Goal: Transaction & Acquisition: Purchase product/service

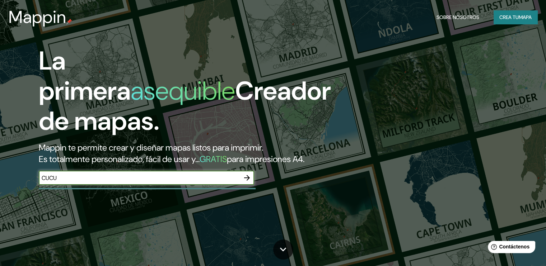
type input "cucuta"
click at [254, 185] on div at bounding box center [247, 178] width 14 height 14
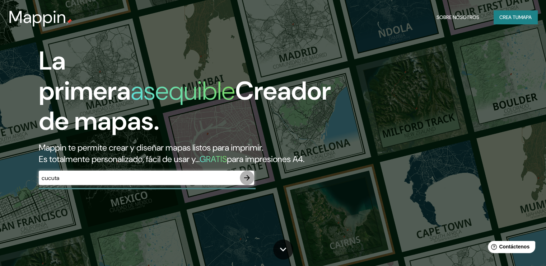
click at [247, 181] on icon "button" at bounding box center [247, 178] width 6 height 6
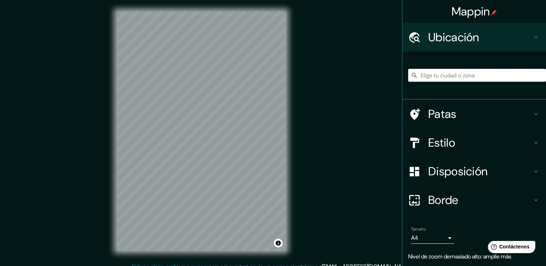
click at [433, 70] on input "Elige tu ciudad o zona" at bounding box center [477, 75] width 138 height 13
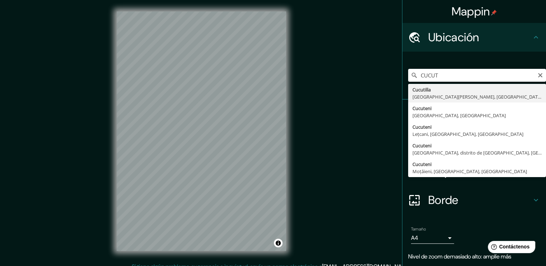
type input "Cucutilla, [GEOGRAPHIC_DATA][PERSON_NAME], [GEOGRAPHIC_DATA]"
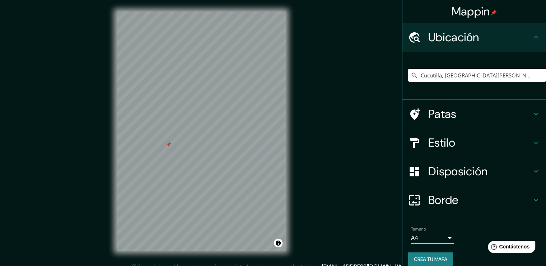
click at [184, 11] on div at bounding box center [201, 11] width 169 height 0
click at [183, 123] on div at bounding box center [184, 123] width 6 height 6
click at [163, 148] on div at bounding box center [164, 146] width 6 height 6
click at [536, 167] on div "Disposición" at bounding box center [474, 171] width 144 height 29
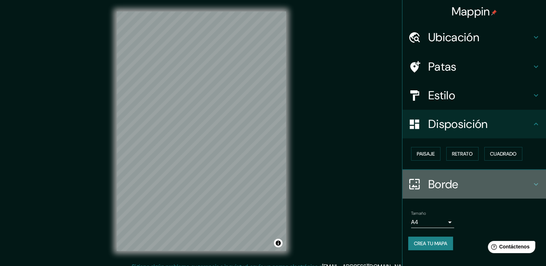
click at [522, 179] on h4 "Borde" at bounding box center [479, 184] width 103 height 14
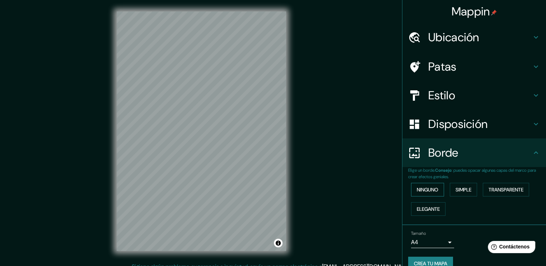
click at [428, 187] on font "Ninguno" at bounding box center [428, 190] width 22 height 6
click at [454, 183] on button "Simple" at bounding box center [463, 190] width 27 height 14
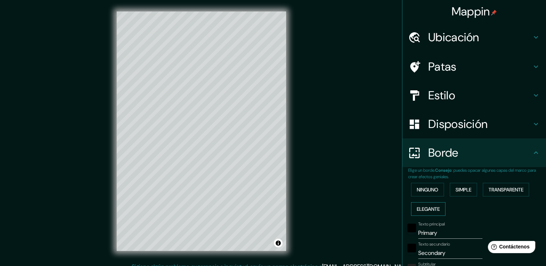
click at [435, 206] on font "Elegante" at bounding box center [428, 209] width 23 height 6
click at [515, 185] on font "Transparente" at bounding box center [506, 189] width 35 height 9
click at [428, 191] on font "Ninguno" at bounding box center [428, 190] width 22 height 6
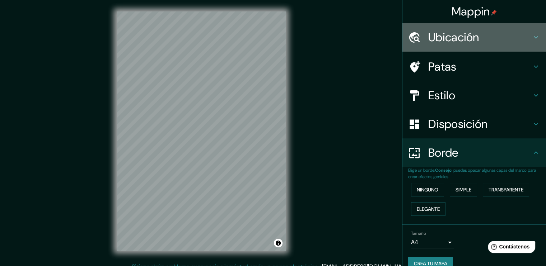
click at [518, 40] on h4 "Ubicación" at bounding box center [479, 37] width 103 height 14
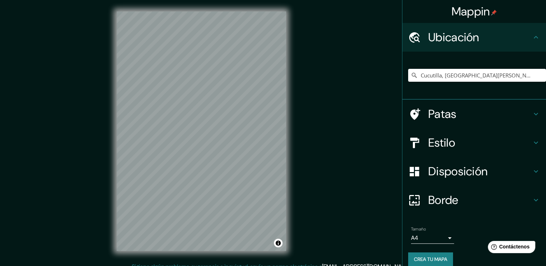
click at [489, 112] on h4 "Patas" at bounding box center [479, 114] width 103 height 14
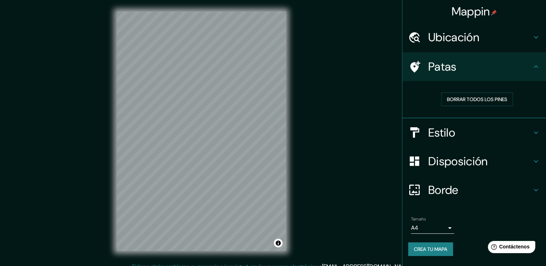
click at [534, 64] on icon at bounding box center [536, 66] width 9 height 9
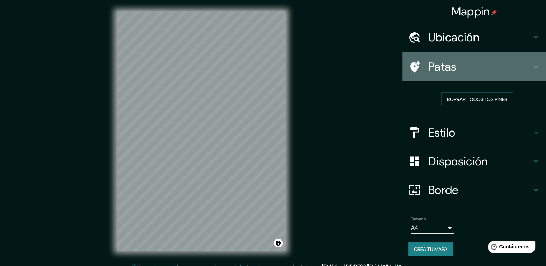
click at [538, 67] on icon at bounding box center [536, 66] width 9 height 9
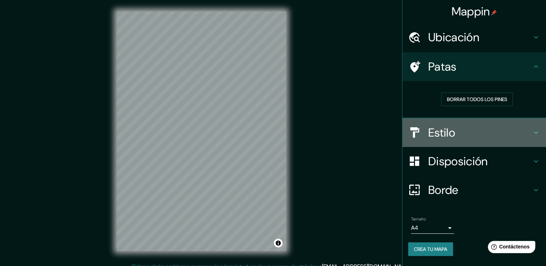
click at [535, 129] on icon at bounding box center [536, 133] width 9 height 9
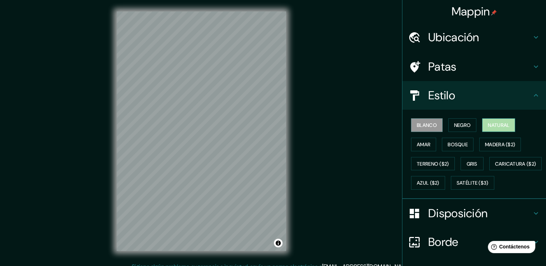
click at [488, 124] on font "Natural" at bounding box center [499, 125] width 22 height 6
click at [413, 149] on button "Amar" at bounding box center [423, 145] width 25 height 14
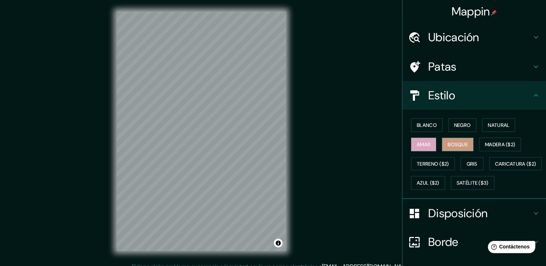
click at [448, 141] on font "Bosque" at bounding box center [458, 144] width 20 height 6
click at [496, 146] on font "Madera ($2)" at bounding box center [500, 144] width 30 height 6
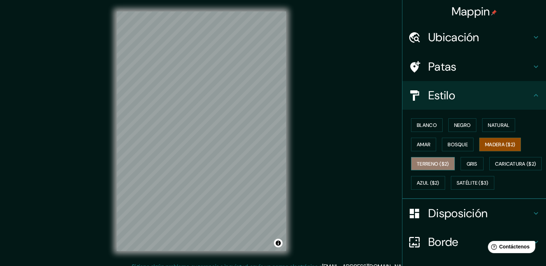
click at [439, 161] on font "Terreno ($2)" at bounding box center [433, 164] width 32 height 6
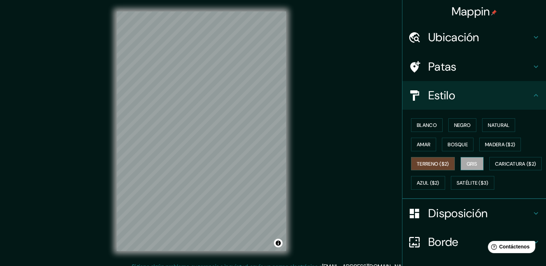
click at [472, 164] on font "Gris" at bounding box center [472, 164] width 11 height 6
click at [429, 123] on font "Blanco" at bounding box center [427, 125] width 20 height 6
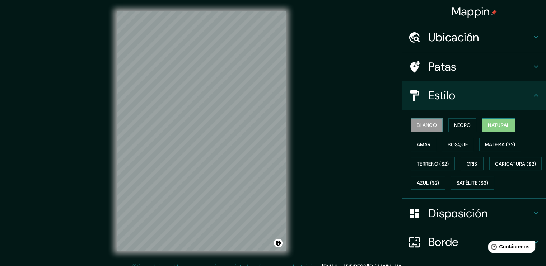
click at [490, 123] on font "Natural" at bounding box center [499, 125] width 22 height 6
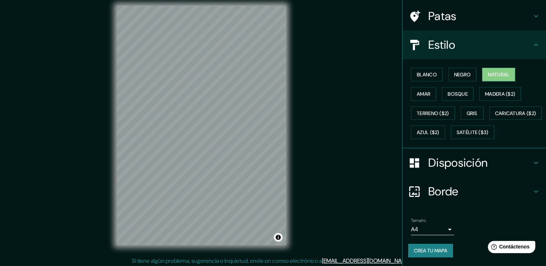
scroll to position [8, 0]
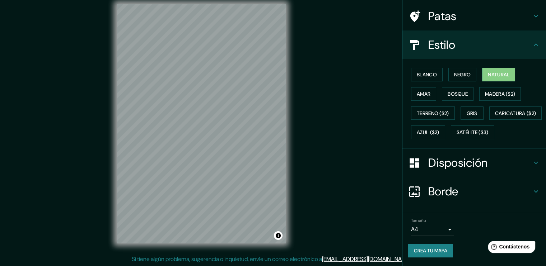
click at [532, 194] on icon at bounding box center [536, 191] width 9 height 9
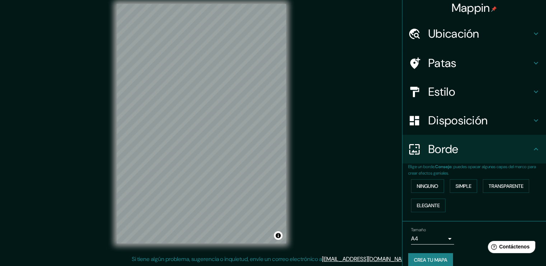
scroll to position [0, 0]
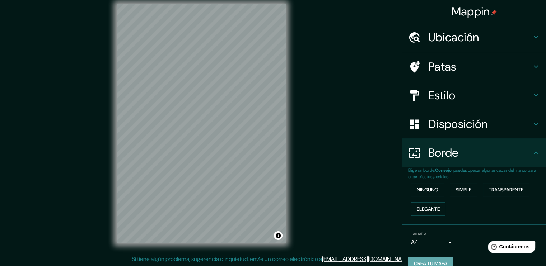
click at [428, 261] on font "Crea tu mapa" at bounding box center [430, 264] width 33 height 6
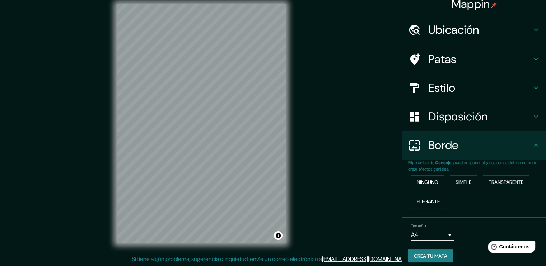
scroll to position [11, 0]
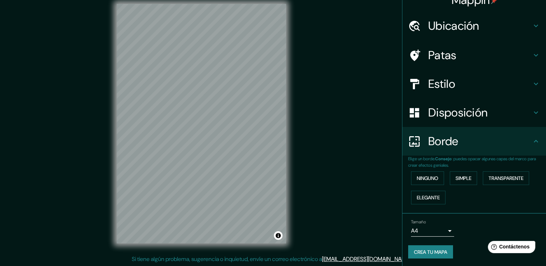
click at [439, 248] on font "Crea tu mapa" at bounding box center [430, 252] width 33 height 9
click at [466, 246] on div "Crea tu mapa" at bounding box center [474, 253] width 132 height 14
click at [468, 230] on div "Tamaño A4 single" at bounding box center [474, 228] width 132 height 23
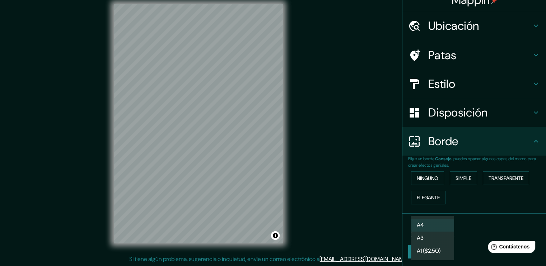
click at [443, 227] on body "Mappin Ubicación Cucutilla, [GEOGRAPHIC_DATA][PERSON_NAME], [GEOGRAPHIC_DATA] P…" at bounding box center [273, 125] width 546 height 266
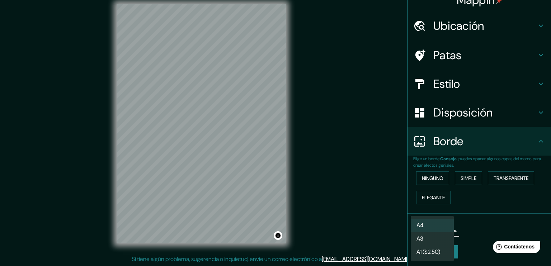
click at [478, 227] on div at bounding box center [275, 133] width 551 height 266
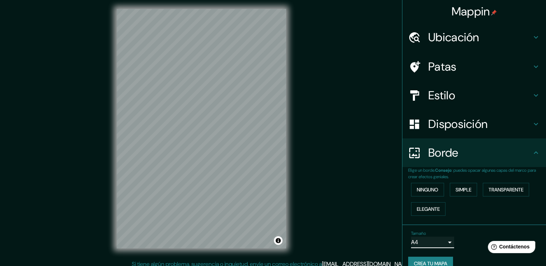
scroll to position [0, 0]
